Goal: Find specific page/section: Find specific page/section

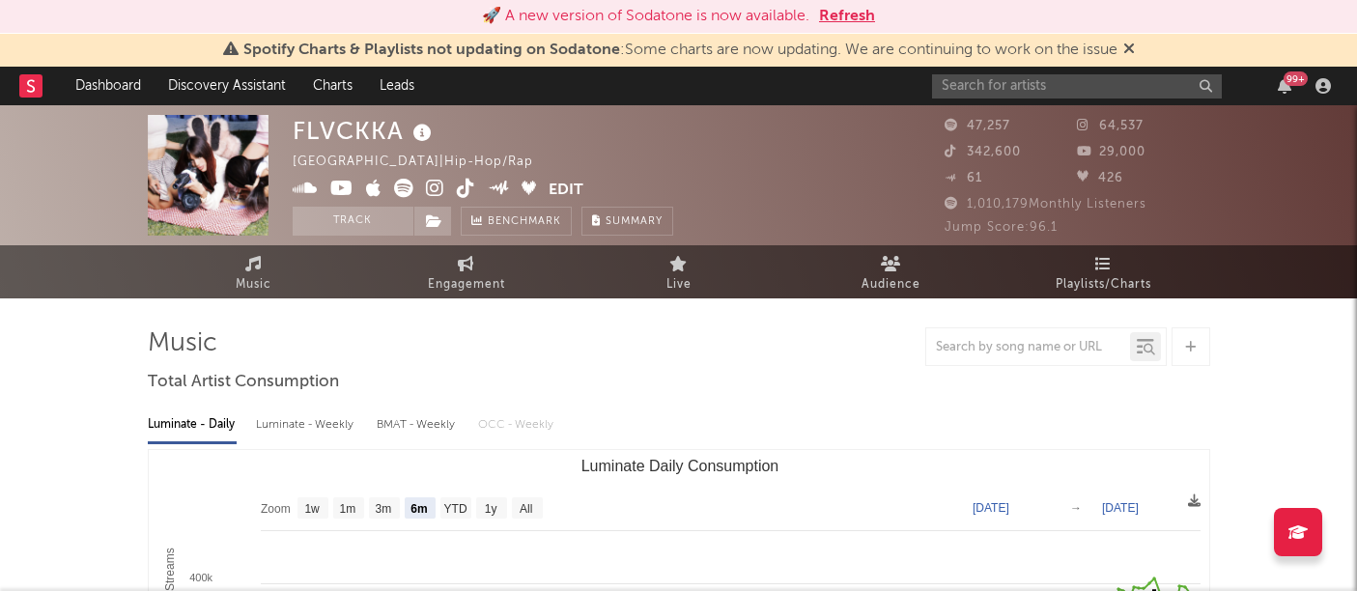
select select "6m"
click at [1021, 87] on input "text" at bounding box center [1077, 86] width 290 height 24
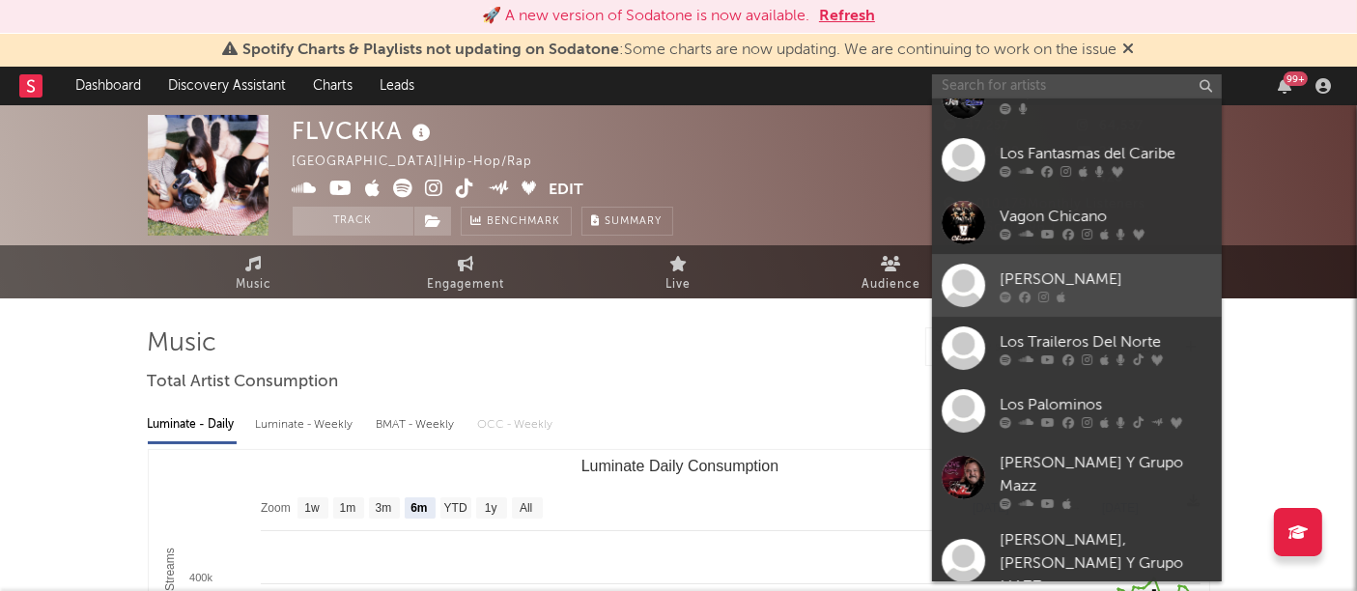
scroll to position [189, 0]
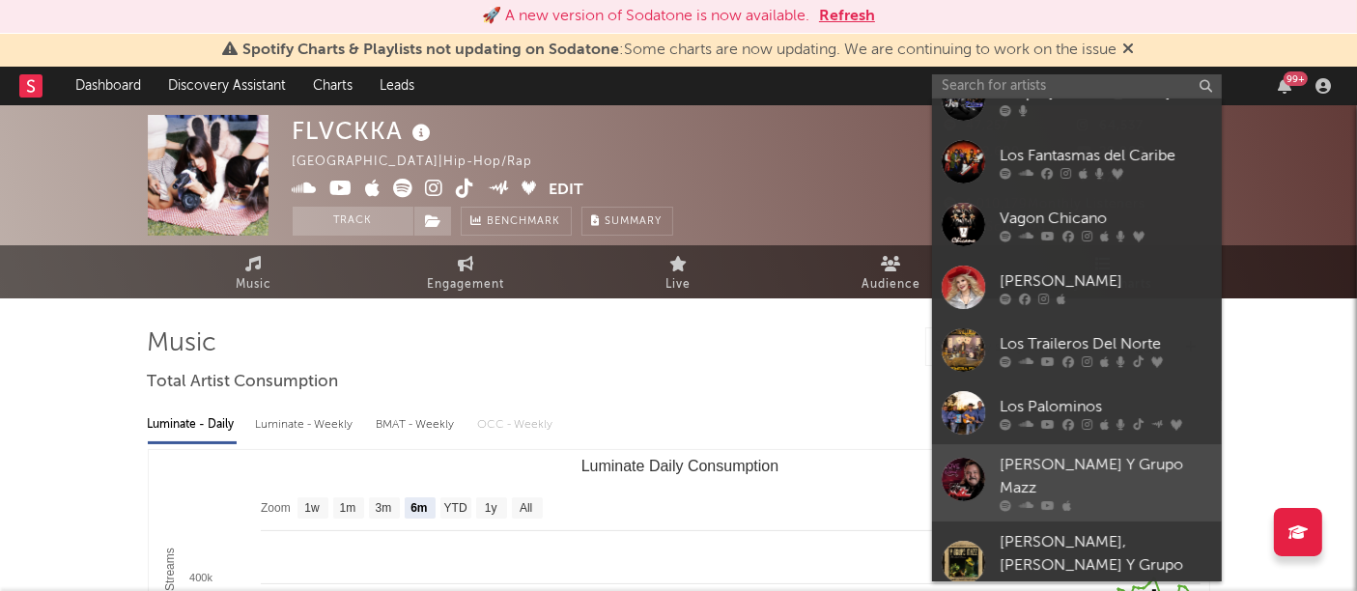
click at [961, 462] on div at bounding box center [963, 479] width 43 height 43
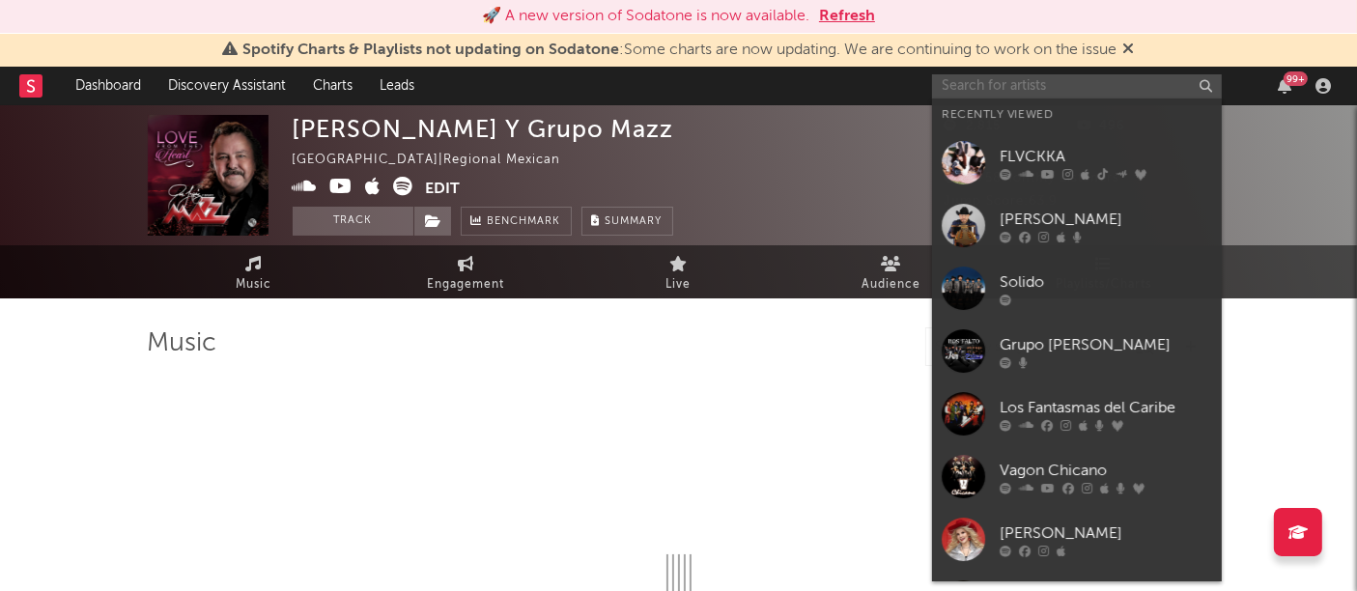
click at [974, 89] on input "text" at bounding box center [1077, 86] width 290 height 24
select select "1w"
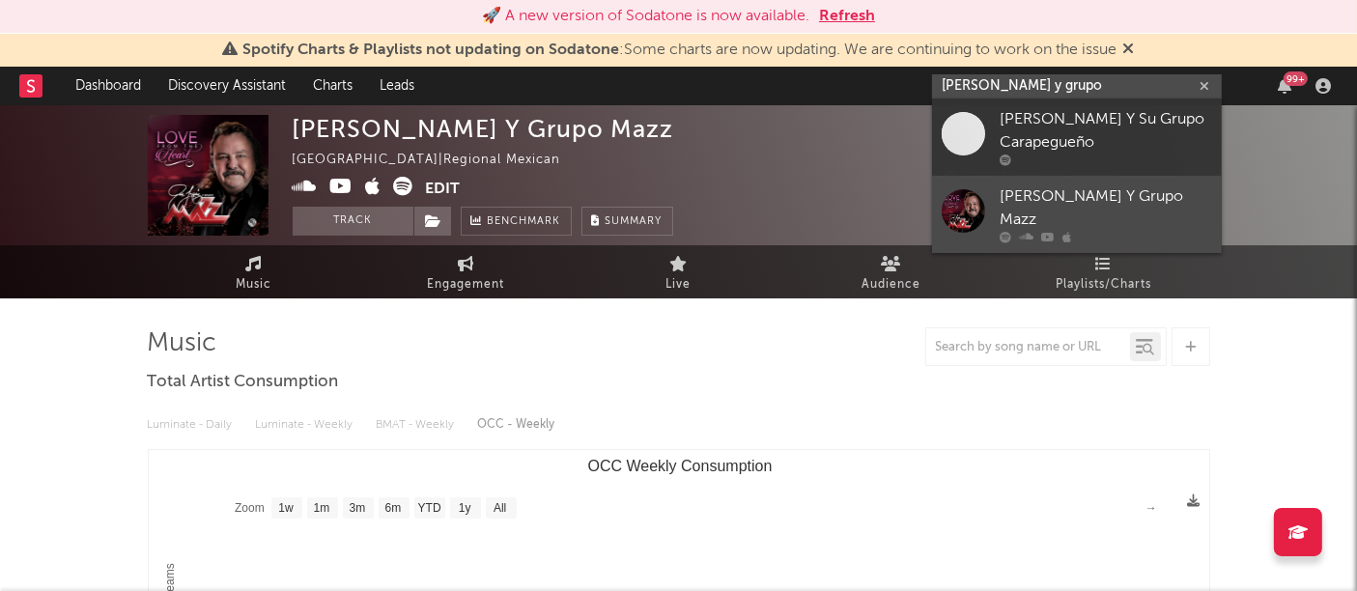
type input "[PERSON_NAME] y grupo"
click at [954, 211] on div at bounding box center [963, 210] width 43 height 43
